Goal: Task Accomplishment & Management: Use online tool/utility

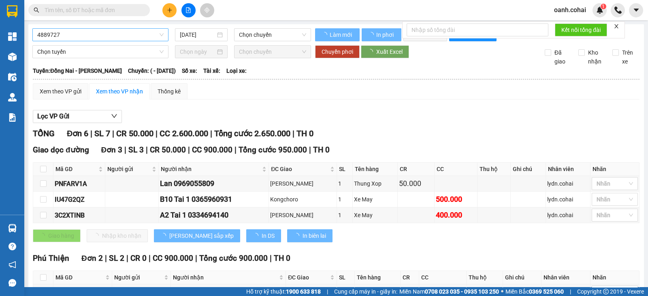
type input "[DATE]"
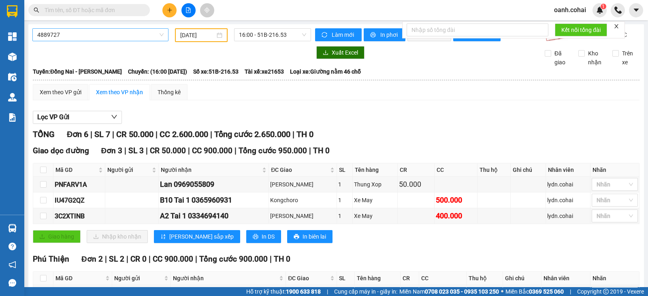
click at [162, 33] on span "4889727" at bounding box center [100, 35] width 126 height 12
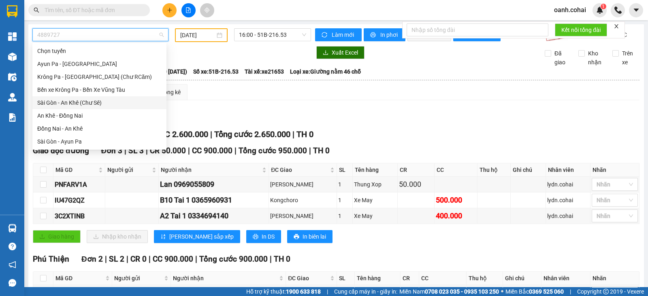
click at [82, 106] on div "Sài Gòn - An Khê (Chư Sê)" at bounding box center [99, 102] width 124 height 9
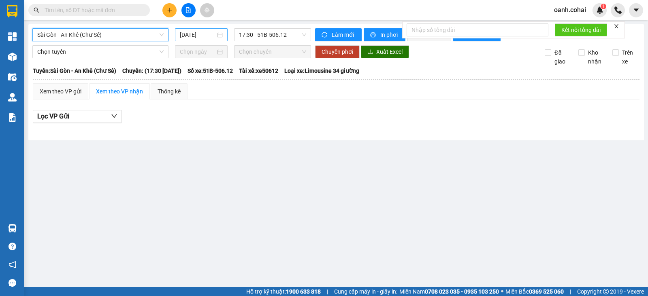
click at [196, 35] on input "[DATE]" at bounding box center [198, 34] width 36 height 9
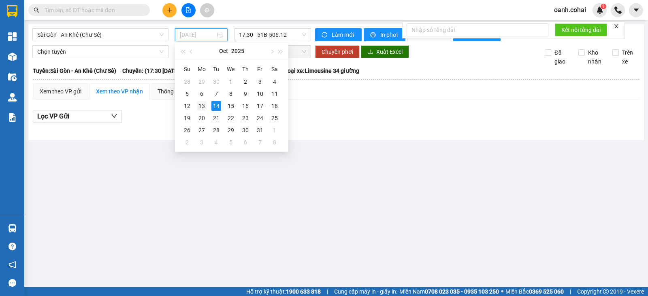
click at [200, 106] on div "13" at bounding box center [202, 106] width 10 height 10
type input "[DATE]"
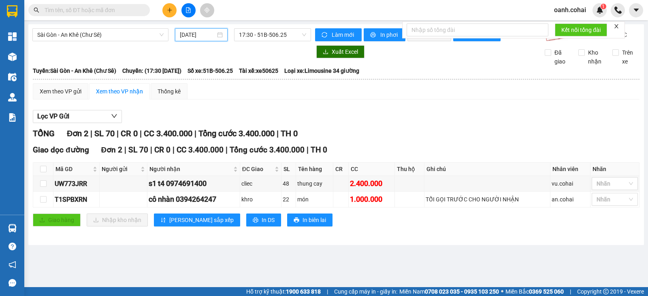
click at [196, 36] on input "[DATE]" at bounding box center [198, 34] width 36 height 9
click at [373, 119] on div "Lọc VP Gửi" at bounding box center [336, 116] width 606 height 13
click at [292, 33] on span "17:30 - 51B-506.25" at bounding box center [272, 35] width 67 height 12
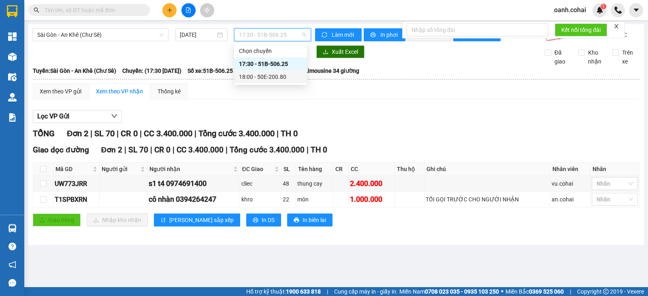
click at [277, 78] on div "18:00 - 50E-200.80" at bounding box center [270, 76] width 63 height 9
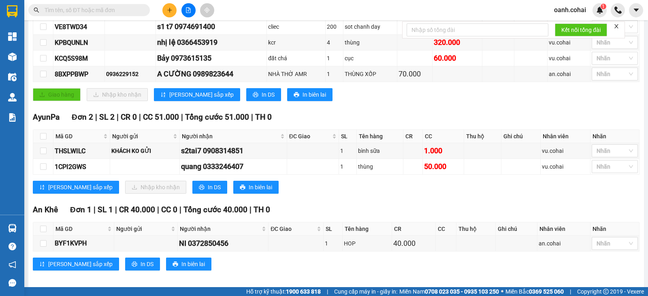
scroll to position [183, 0]
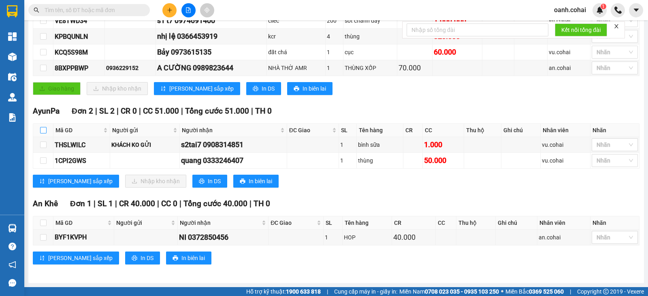
drag, startPoint x: 42, startPoint y: 129, endPoint x: 47, endPoint y: 134, distance: 6.9
click at [41, 129] on input "checkbox" at bounding box center [43, 130] width 6 height 6
checkbox input "true"
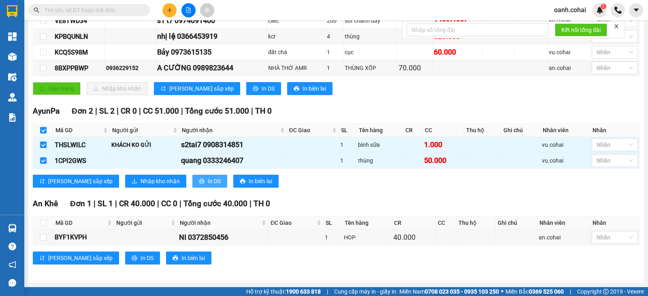
click at [208, 182] on span "In DS" at bounding box center [214, 181] width 13 height 9
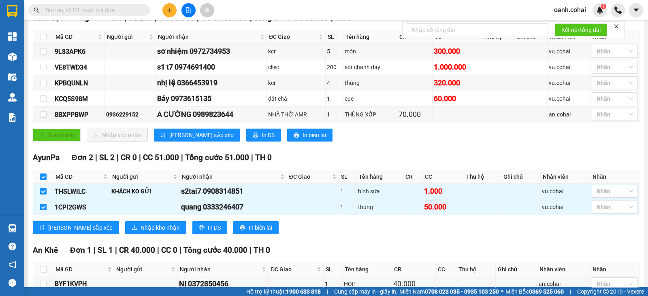
click at [522, 142] on div "Giao hàng Nhập kho nhận Lưu sắp xếp In DS In biên lai" at bounding box center [336, 135] width 606 height 13
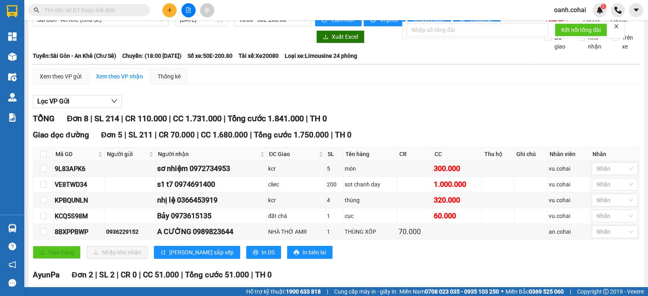
scroll to position [0, 0]
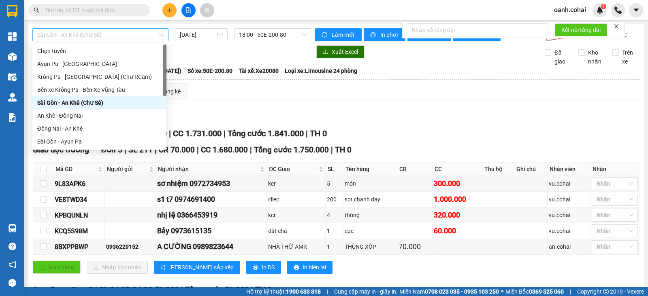
click at [116, 34] on span "Sài Gòn - An Khê (Chư Sê)" at bounding box center [100, 35] width 126 height 12
click at [68, 128] on div "Đồng Nai - An Khê" at bounding box center [99, 128] width 124 height 9
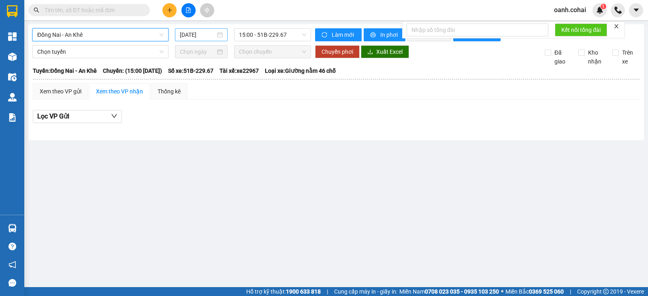
click at [196, 38] on input "[DATE]" at bounding box center [198, 34] width 36 height 9
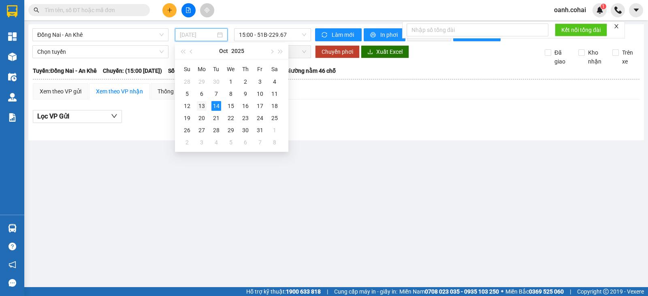
click at [201, 108] on div "13" at bounding box center [202, 106] width 10 height 10
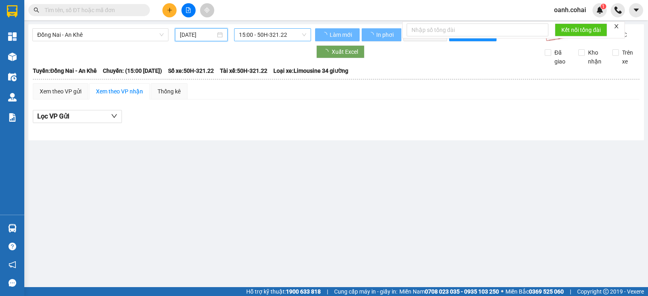
type input "[DATE]"
click at [282, 33] on span "15:00 - 50H-321.22" at bounding box center [272, 35] width 67 height 12
click at [270, 62] on div "15:00 - 50H-321.22" at bounding box center [270, 64] width 63 height 9
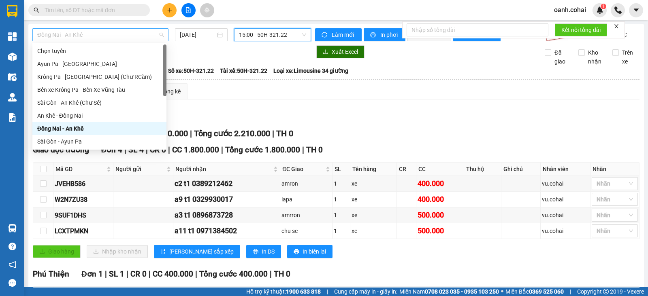
click at [115, 34] on span "Đồng Nai - An Khê" at bounding box center [100, 35] width 126 height 12
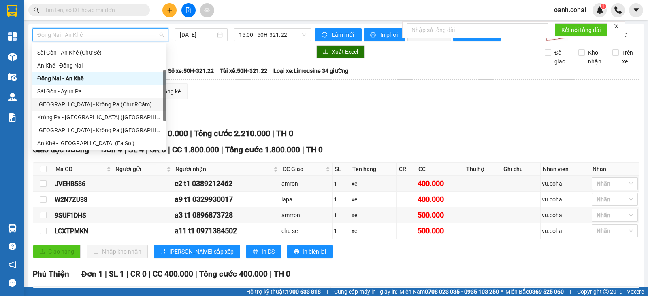
click at [76, 101] on div "[GEOGRAPHIC_DATA] - Krông Pa (Chư RCăm)" at bounding box center [99, 104] width 124 height 9
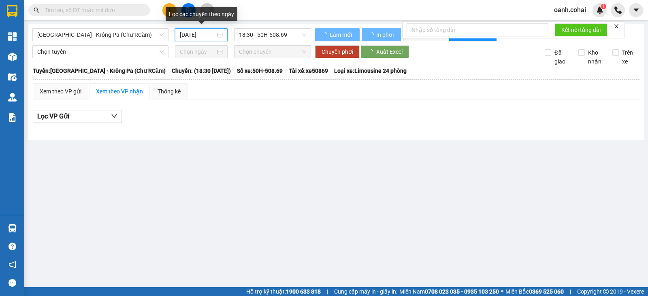
click at [195, 35] on input "[DATE]" at bounding box center [198, 34] width 36 height 9
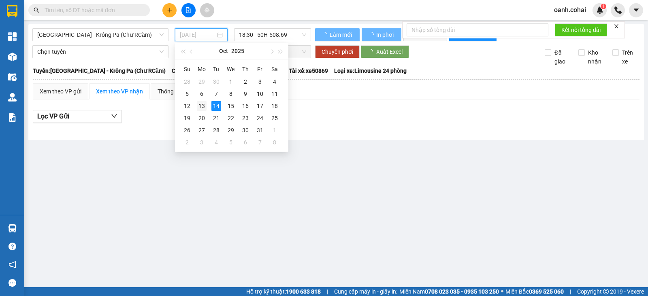
click at [202, 104] on div "13" at bounding box center [202, 106] width 10 height 10
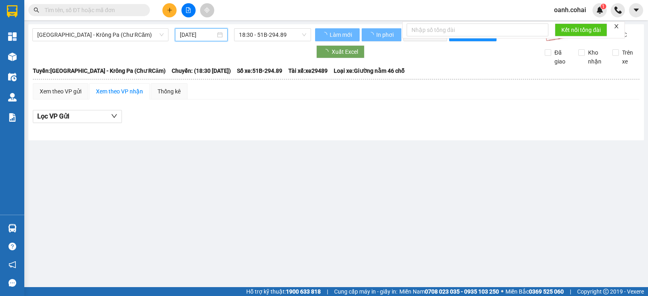
type input "[DATE]"
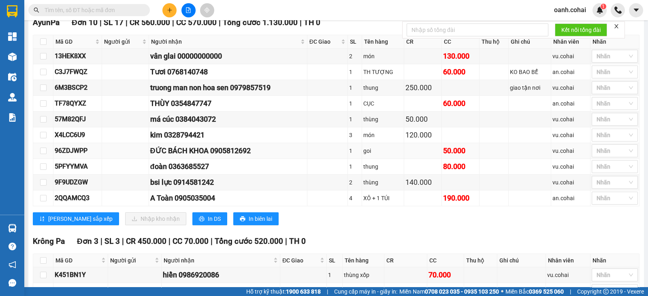
scroll to position [506, 0]
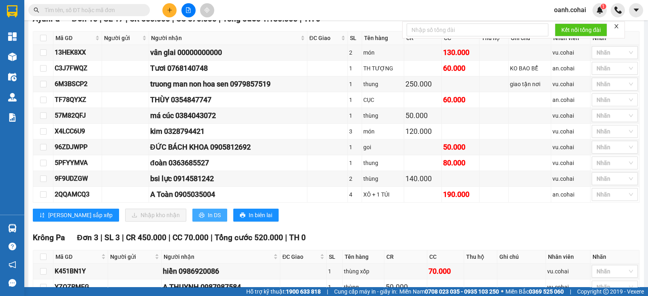
click at [208, 215] on span "In DS" at bounding box center [214, 215] width 13 height 9
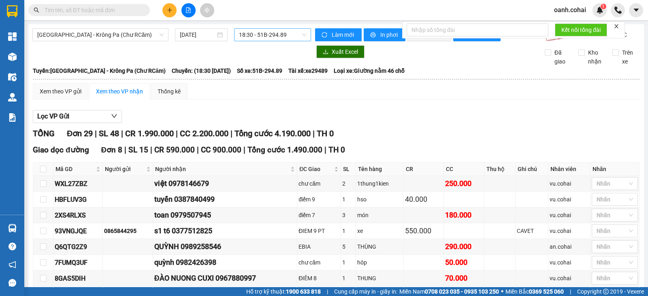
click at [259, 35] on span "18:30 - 51B-294.89" at bounding box center [272, 35] width 67 height 12
click at [140, 36] on span "[GEOGRAPHIC_DATA] - Krông Pa (Chư RCăm)" at bounding box center [100, 35] width 126 height 12
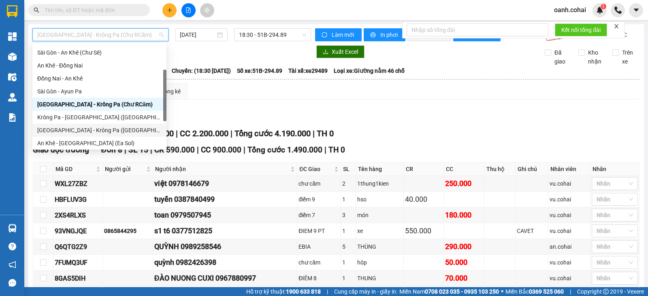
click at [77, 132] on div "[GEOGRAPHIC_DATA] - Krông Pa ([GEOGRAPHIC_DATA])" at bounding box center [99, 130] width 124 height 9
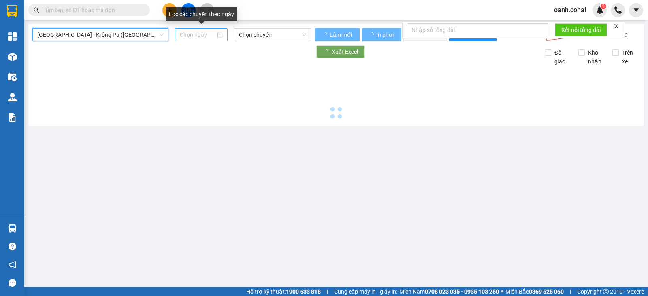
click at [200, 32] on input at bounding box center [198, 34] width 36 height 9
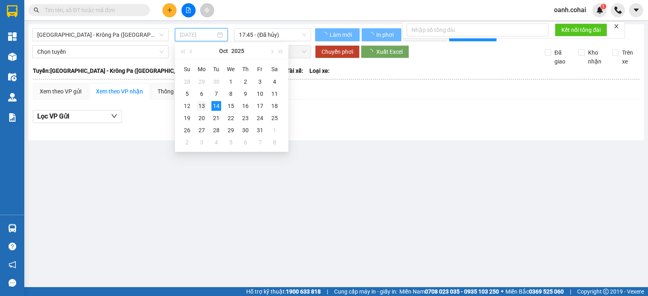
click at [202, 106] on div "13" at bounding box center [202, 106] width 10 height 10
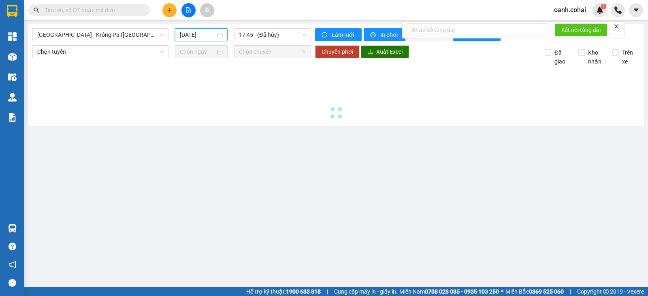
type input "[DATE]"
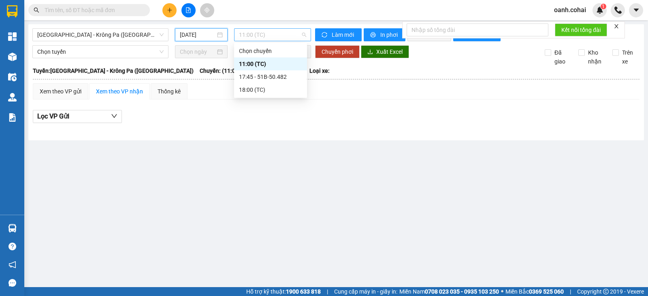
click at [289, 34] on span "11:00 (TC)" at bounding box center [272, 35] width 67 height 12
click at [275, 81] on div "17:45 - 51B-50.482" at bounding box center [270, 76] width 63 height 9
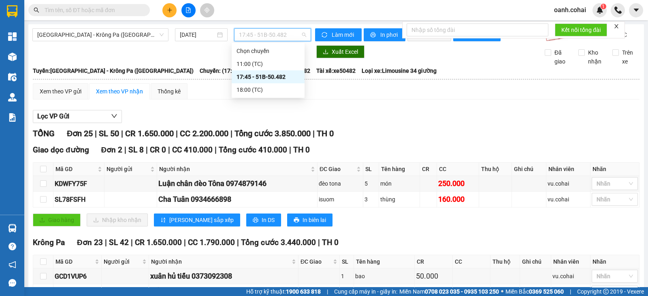
click at [276, 32] on span "17:45 - 51B-50.482" at bounding box center [272, 35] width 67 height 12
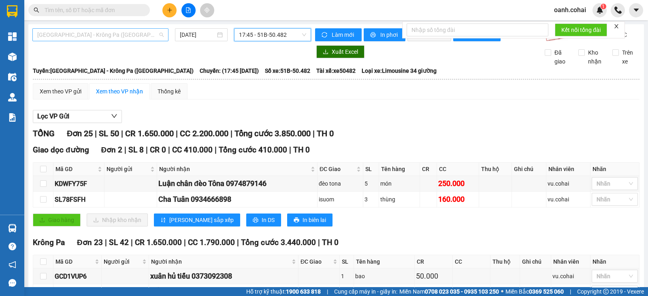
click at [140, 35] on span "[GEOGRAPHIC_DATA] - Krông Pa ([GEOGRAPHIC_DATA])" at bounding box center [100, 35] width 126 height 12
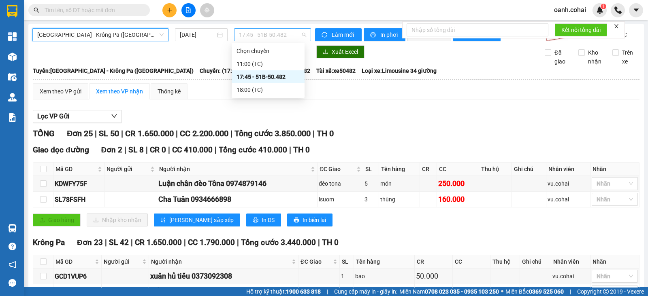
click at [260, 36] on span "17:45 - 51B-50.482" at bounding box center [272, 35] width 67 height 12
click at [250, 94] on div "18:00 (TC)" at bounding box center [267, 89] width 63 height 9
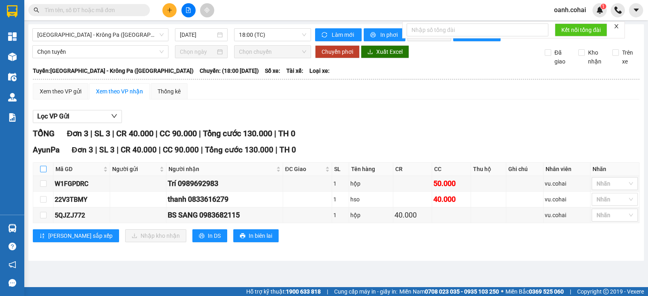
click at [40, 172] on input "checkbox" at bounding box center [43, 169] width 6 height 6
checkbox input "true"
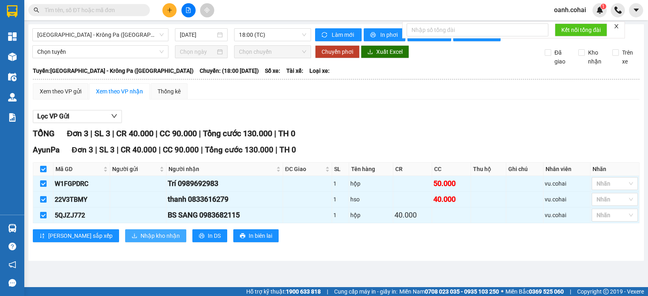
click at [140, 239] on span "Nhập kho nhận" at bounding box center [159, 236] width 39 height 9
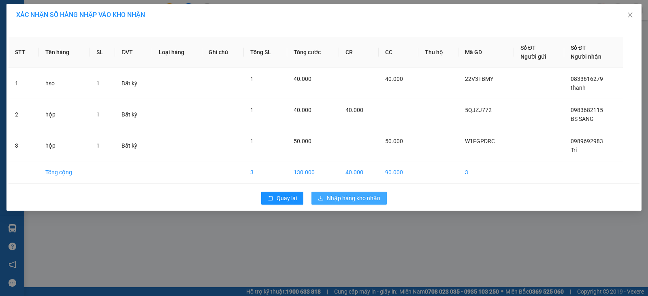
click at [361, 202] on button "Nhập hàng kho nhận" at bounding box center [348, 198] width 75 height 13
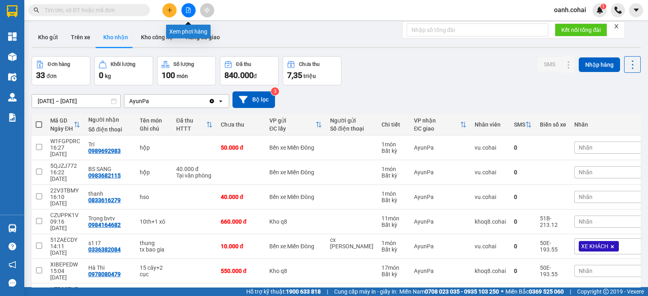
click at [184, 13] on button at bounding box center [188, 10] width 14 height 14
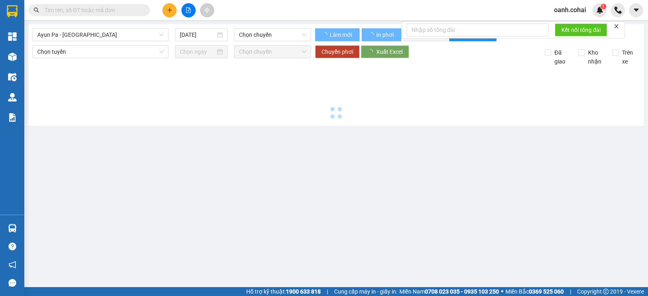
type input "[DATE]"
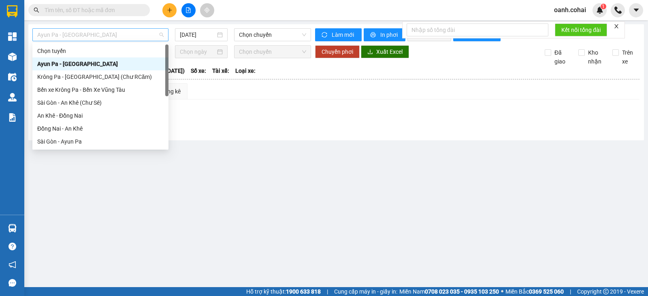
click at [134, 33] on span "Ayun Pa - [GEOGRAPHIC_DATA]" at bounding box center [100, 35] width 126 height 12
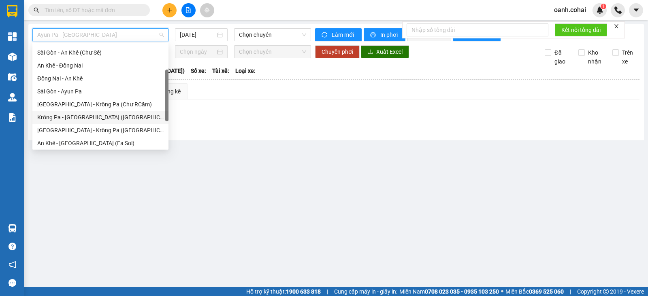
scroll to position [101, 0]
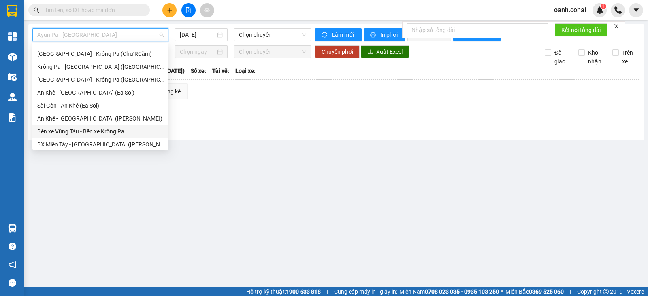
click at [93, 130] on div "Bến xe Vũng Tàu - Bến xe Krông Pa" at bounding box center [100, 131] width 126 height 9
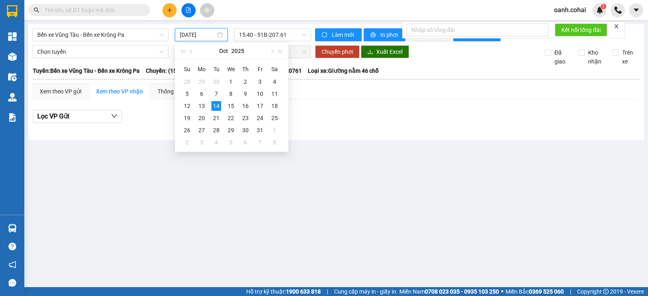
click at [190, 35] on input "[DATE]" at bounding box center [198, 34] width 36 height 9
click at [202, 105] on div "13" at bounding box center [202, 106] width 10 height 10
type input "[DATE]"
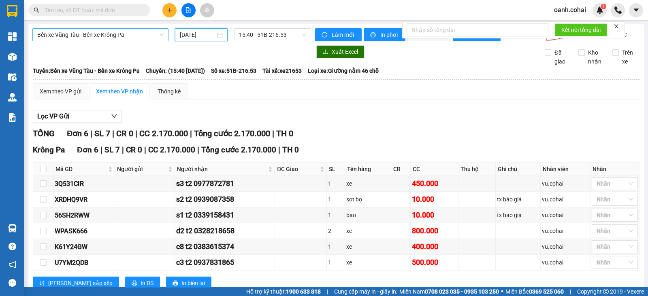
click at [155, 34] on span "Bến xe Vũng Tàu - Bến xe Krông Pa" at bounding box center [100, 35] width 126 height 12
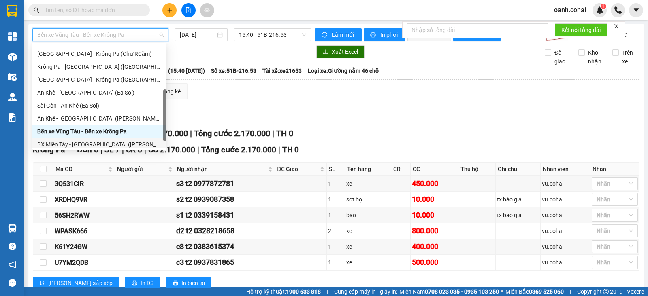
click at [94, 145] on div "BX Miền Tây - BX Krông Pa (Chơn Thành - Chư Rcăm)" at bounding box center [99, 144] width 124 height 9
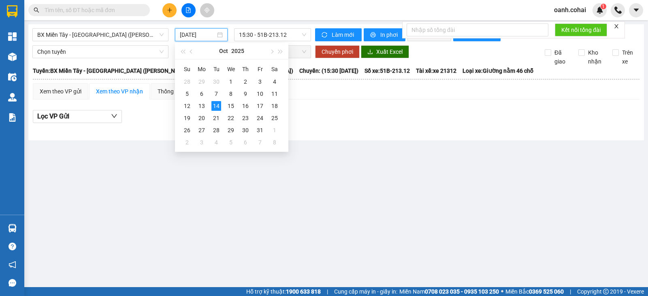
click at [205, 33] on input "[DATE]" at bounding box center [198, 34] width 36 height 9
click at [202, 106] on div "13" at bounding box center [202, 106] width 10 height 10
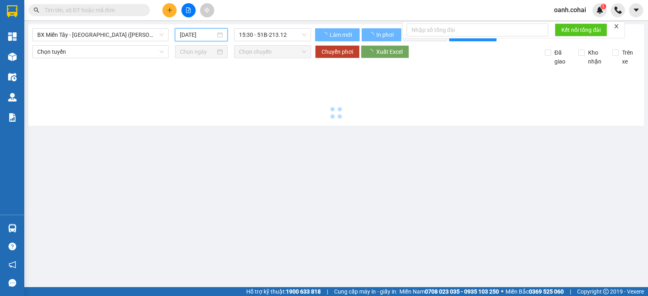
type input "[DATE]"
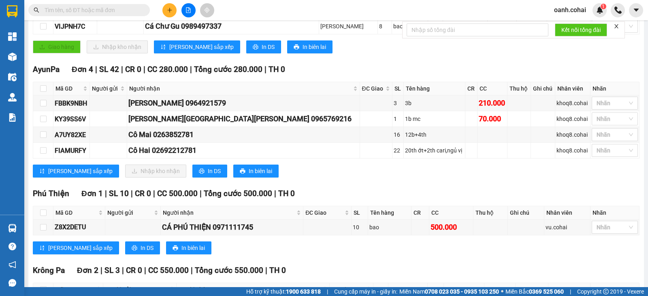
scroll to position [202, 0]
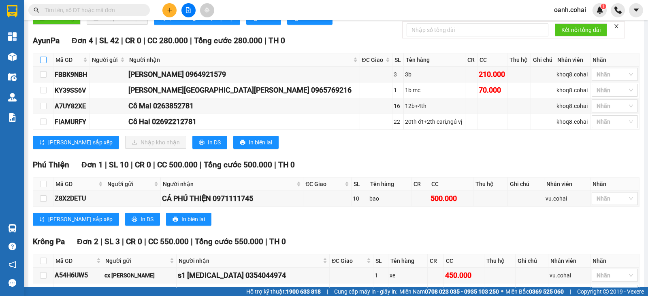
click at [41, 63] on input "checkbox" at bounding box center [43, 60] width 6 height 6
checkbox input "true"
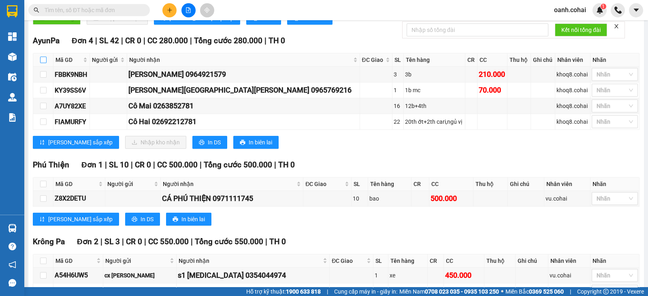
checkbox input "true"
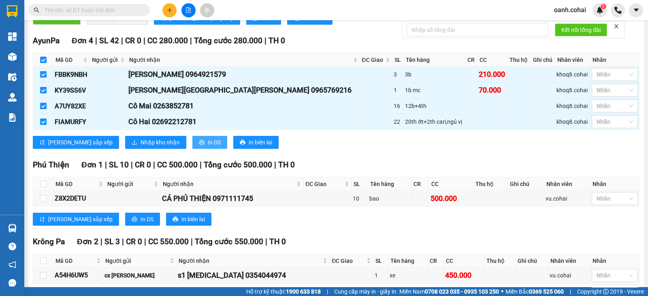
click at [208, 146] on span "In DS" at bounding box center [214, 142] width 13 height 9
click at [548, 160] on div "TỔNG Đơn 9 | SL 84 | CR 0 | CC 2.780.000 | Tổng cước 2.780.000 | TH 0 Giao dọc …" at bounding box center [336, 127] width 606 height 403
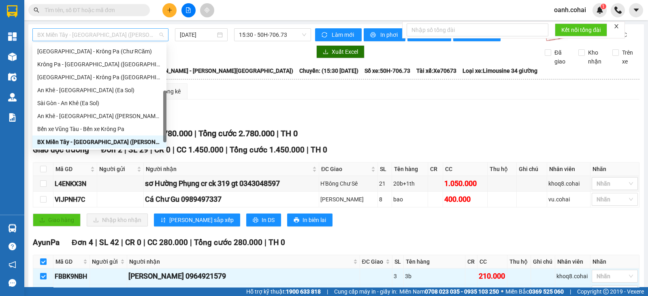
click at [132, 39] on span "BX Miền Tây - BX Krông Pa (Chơn Thành - Chư Rcăm)" at bounding box center [100, 35] width 126 height 12
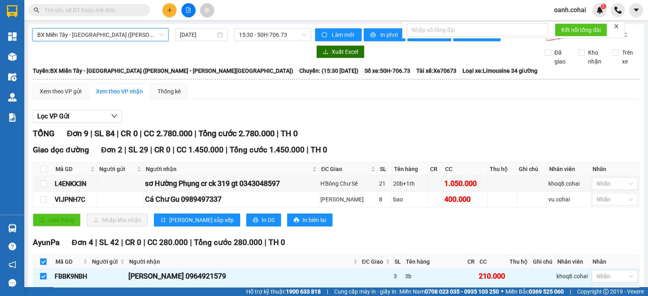
click at [134, 35] on span "BX Miền Tây - BX Krông Pa (Chơn Thành - Chư Rcăm)" at bounding box center [100, 35] width 126 height 12
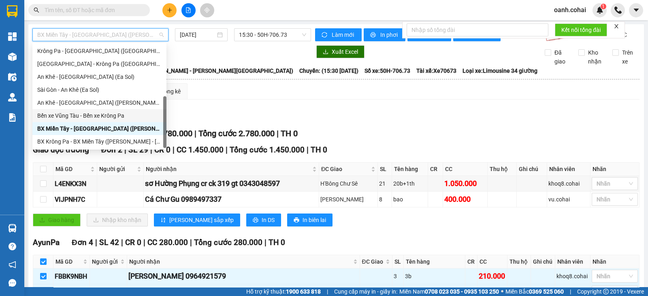
click at [67, 114] on div "Bến xe Vũng Tàu - Bến xe Krông Pa" at bounding box center [99, 115] width 124 height 9
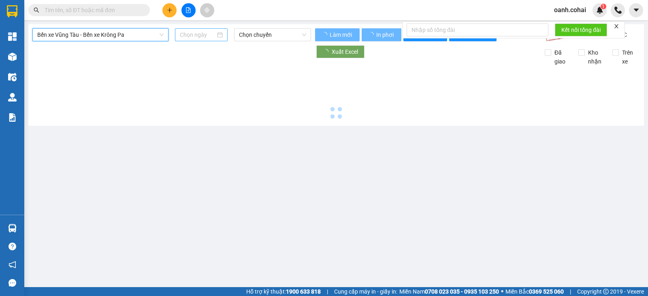
click at [198, 33] on input at bounding box center [198, 34] width 36 height 9
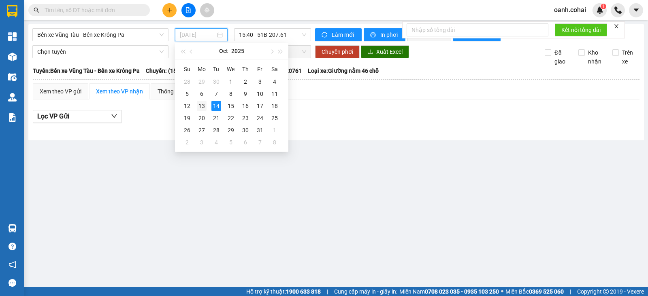
click at [202, 104] on div "13" at bounding box center [202, 106] width 10 height 10
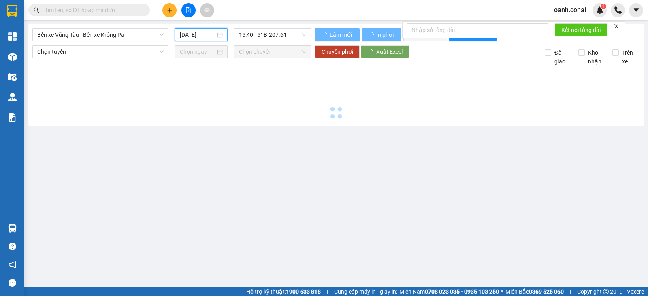
type input "[DATE]"
